Goal: Information Seeking & Learning: Understand process/instructions

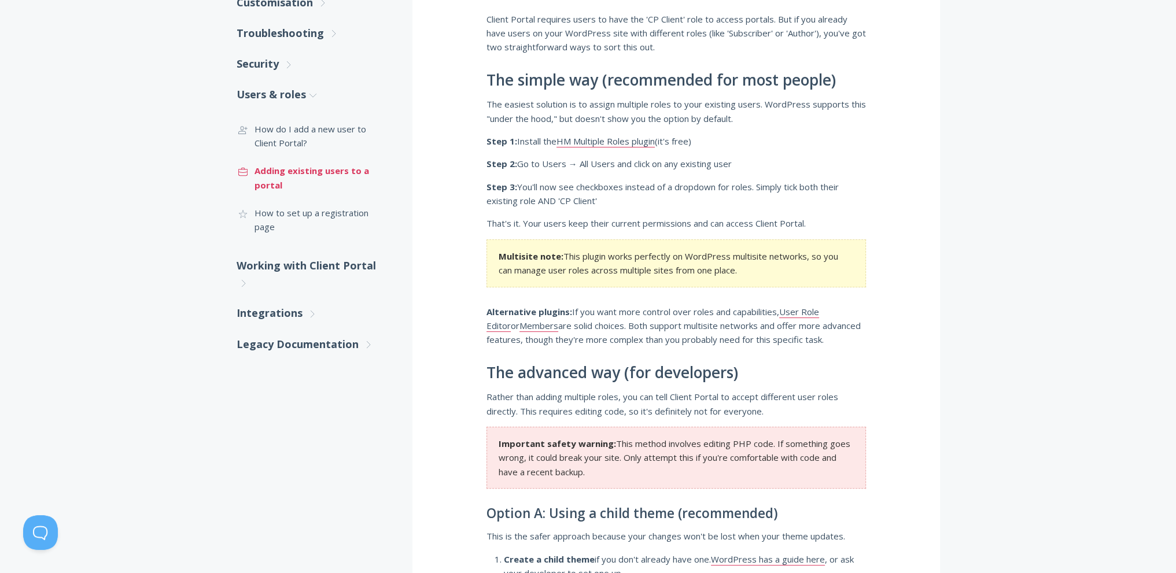
click at [281, 173] on link ".st0{fill:none;stroke:#000000;stroke-width:2;stroke-miterlimit:10;} Untitled-20…" at bounding box center [313, 178] width 153 height 42
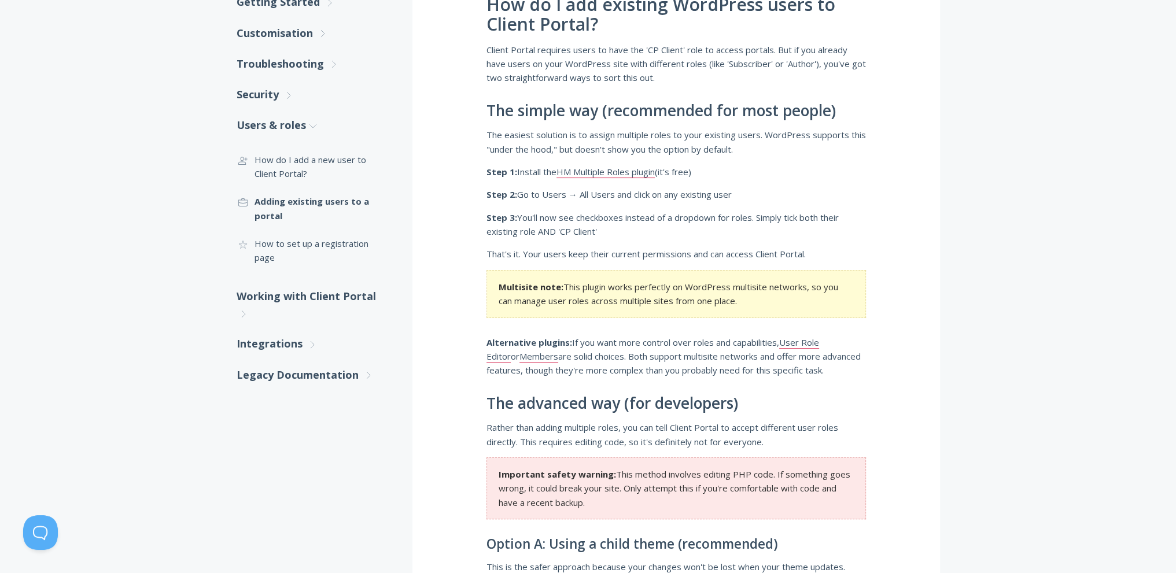
scroll to position [116, 0]
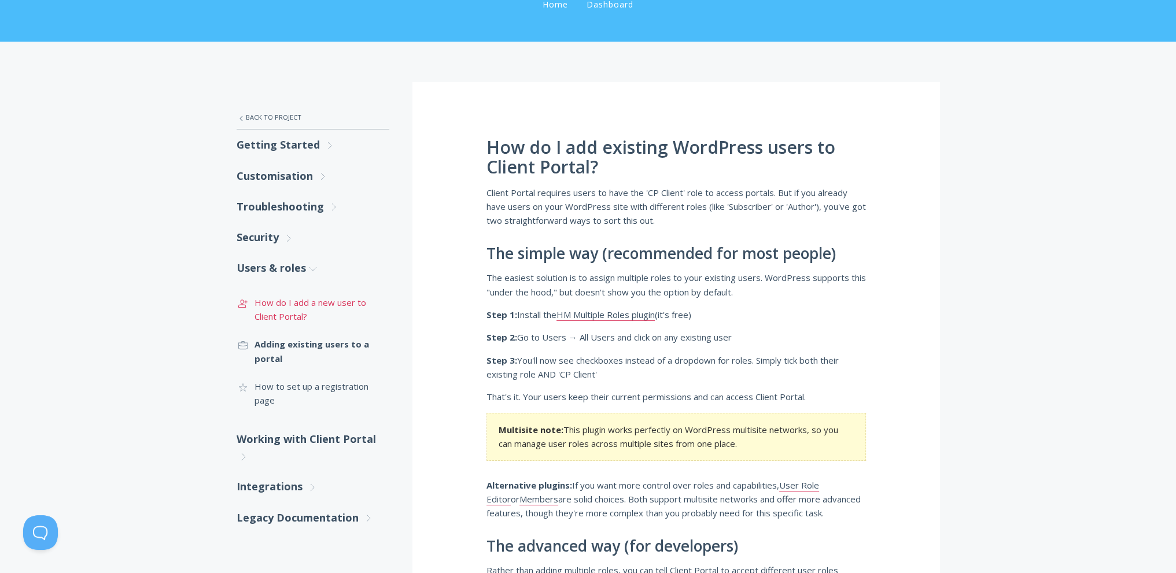
click at [283, 304] on link ".st0{fill:none;stroke:#000000;stroke-width:2;stroke-miterlimit:10;} 3. Communic…" at bounding box center [313, 310] width 153 height 42
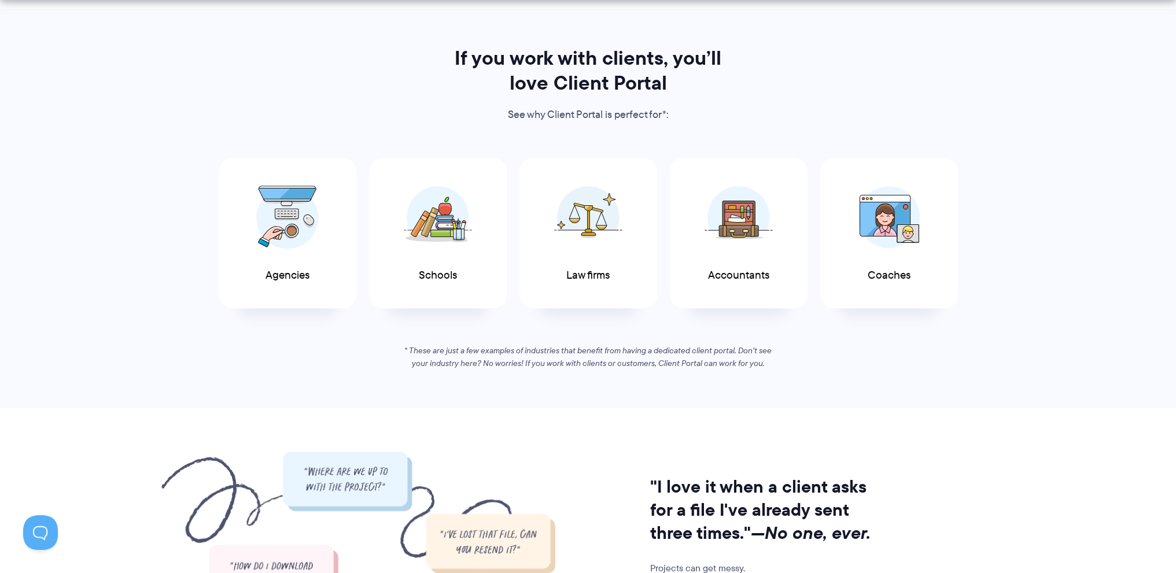
scroll to position [694, 0]
